Goal: Task Accomplishment & Management: Manage account settings

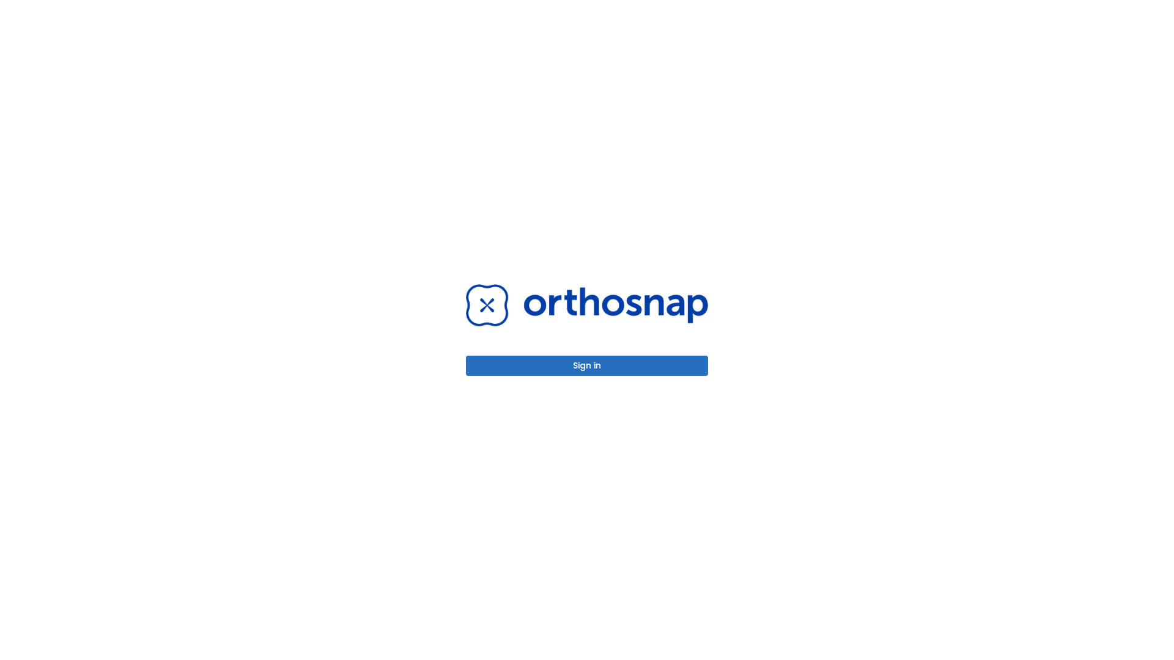
click at [587, 366] on button "Sign in" at bounding box center [587, 366] width 242 height 20
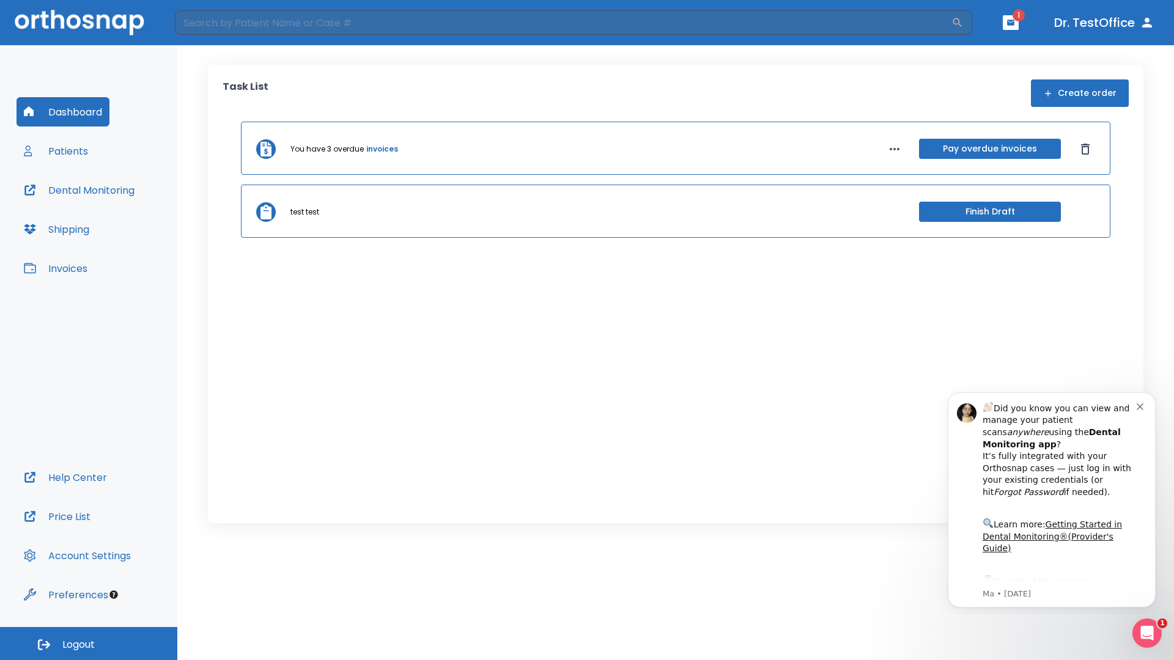
click at [89, 644] on span "Logout" at bounding box center [78, 644] width 32 height 13
